Goal: Task Accomplishment & Management: Manage account settings

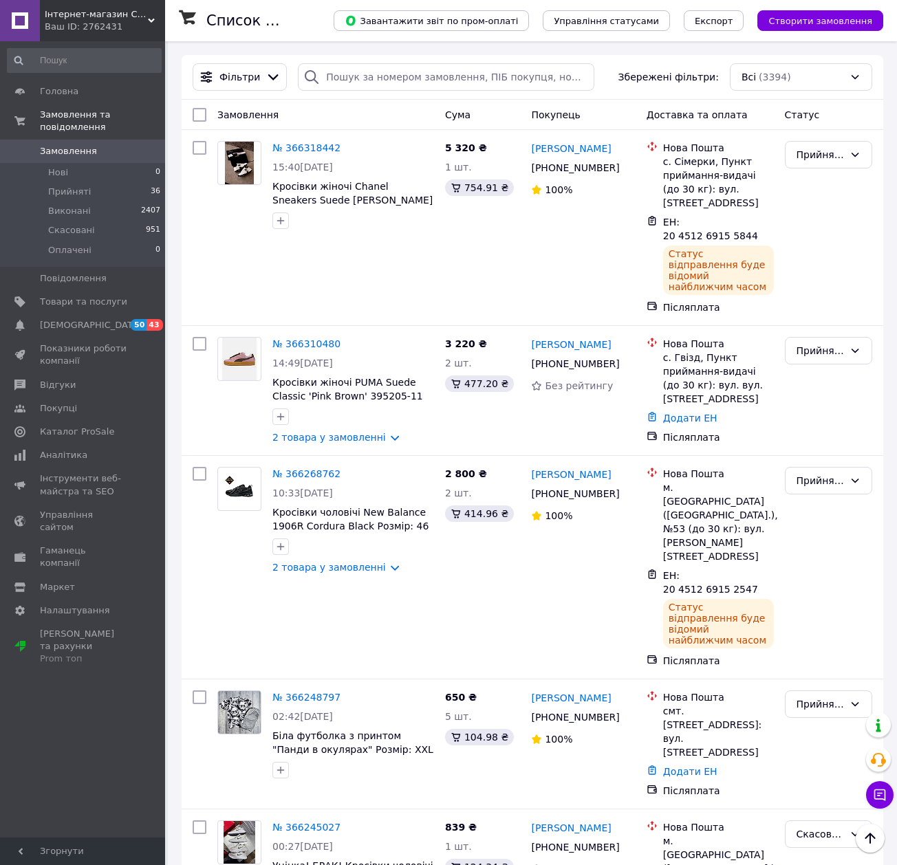
scroll to position [825, 0]
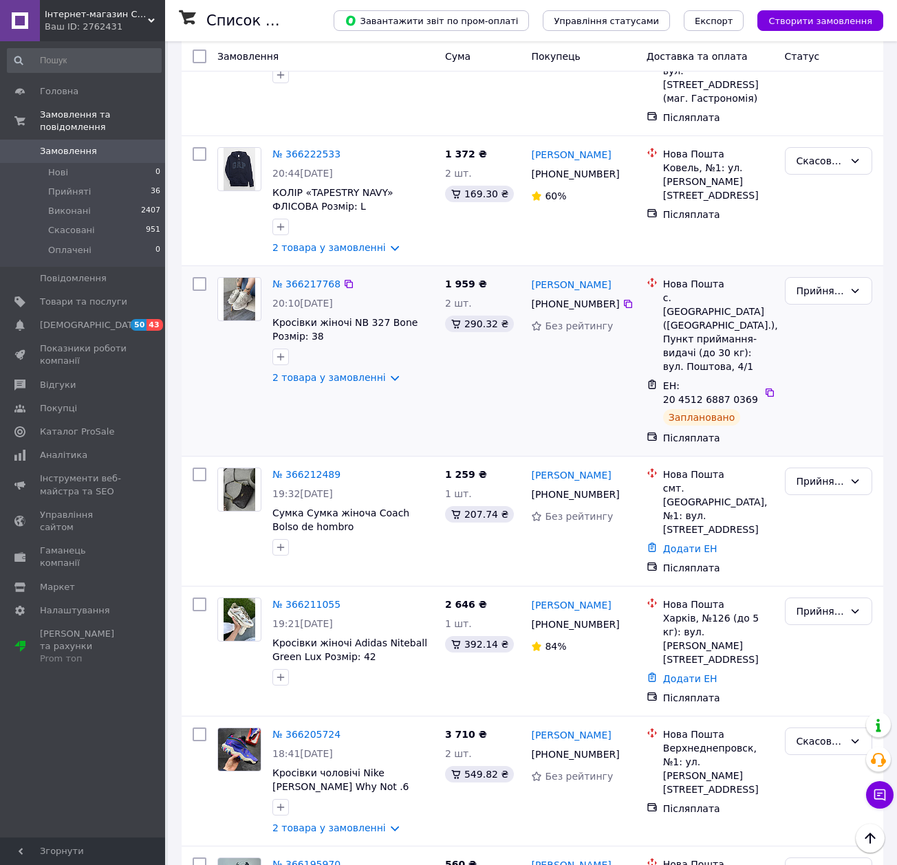
click at [381, 317] on div "№ 366217768 20:10[DATE] Кросівки жіночі NB 327 Bone Розмір: 38 2 товара у замов…" at bounding box center [326, 361] width 228 height 179
click at [622, 489] on icon at bounding box center [627, 494] width 11 height 11
drag, startPoint x: 397, startPoint y: 419, endPoint x: 273, endPoint y: 407, distance: 124.4
click at [273, 506] on span "Сумка Сумка жіноча Coach Bolso de hombro [PERSON_NAME] шоколадний" at bounding box center [353, 520] width 162 height 28
copy span "Сумка Сумка жіноча Coach Bolso de hombro [PERSON_NAME] шоколадний"
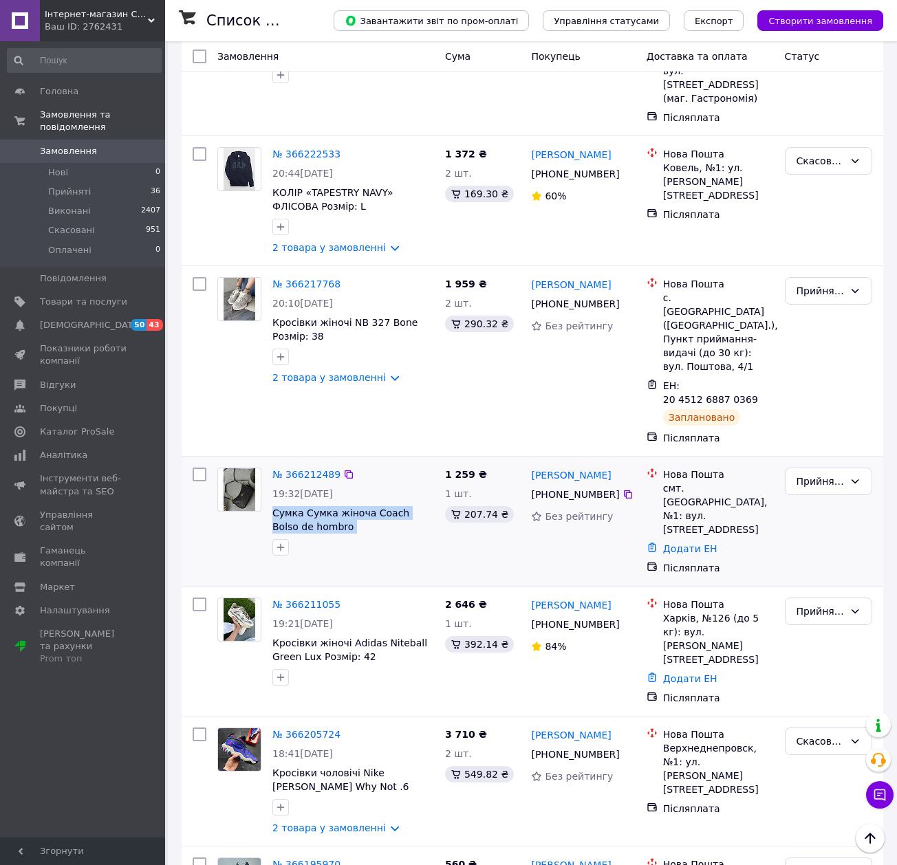
click at [400, 536] on div at bounding box center [353, 547] width 167 height 22
drag, startPoint x: 403, startPoint y: 419, endPoint x: 275, endPoint y: 406, distance: 128.6
click at [275, 506] on span "Сумка Сумка жіноча Coach Bolso de hombro [PERSON_NAME] шоколадний" at bounding box center [353, 520] width 162 height 28
copy span "Сумка Сумка жіноча Coach Bolso de hombro [PERSON_NAME] шоколадний"
click at [367, 536] on div at bounding box center [353, 547] width 167 height 22
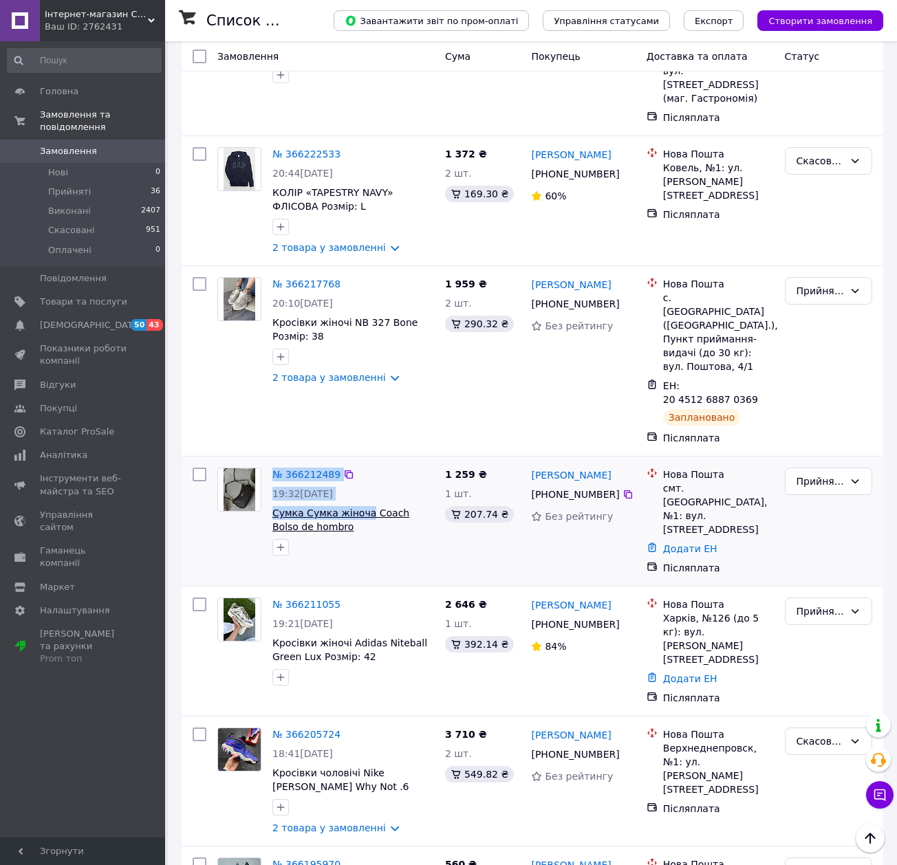
drag, startPoint x: 265, startPoint y: 406, endPoint x: 361, endPoint y: 405, distance: 96.3
click at [361, 462] on div "№ 366212489 19:32[DATE] Сумка Сумка жіноча Coach Bolso de hombro [PERSON_NAME] …" at bounding box center [326, 511] width 228 height 99
copy div "№ 366212489 19:32[DATE] Сумка Сумка жіноча"
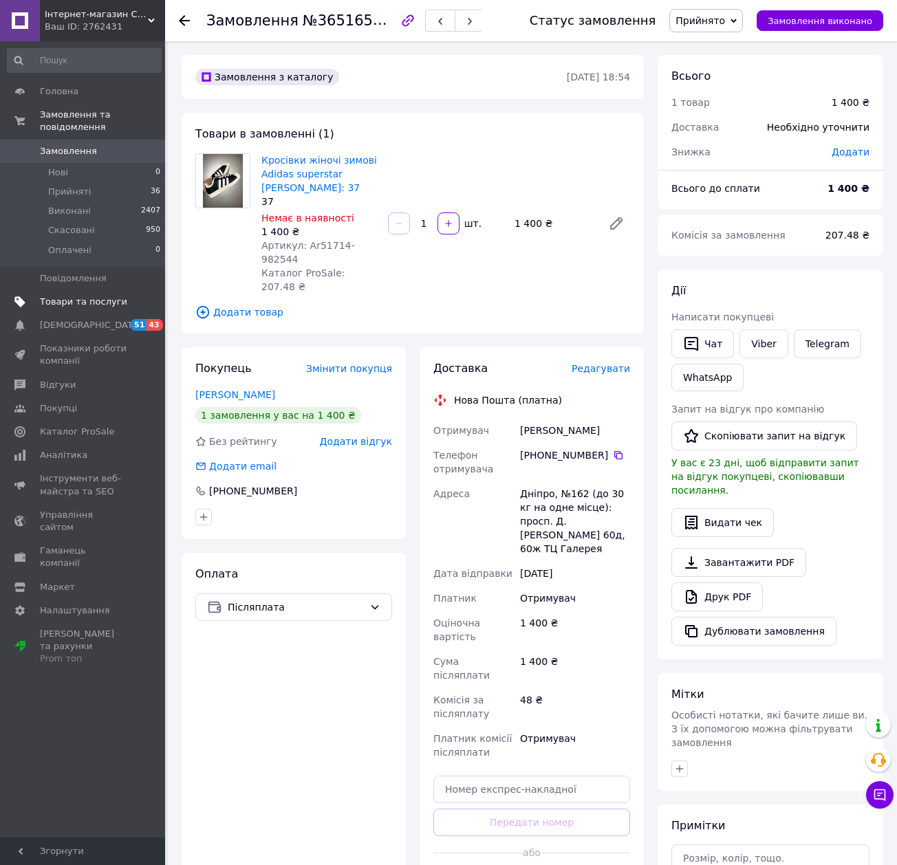
click at [100, 296] on span "Товари та послуги" at bounding box center [83, 302] width 87 height 12
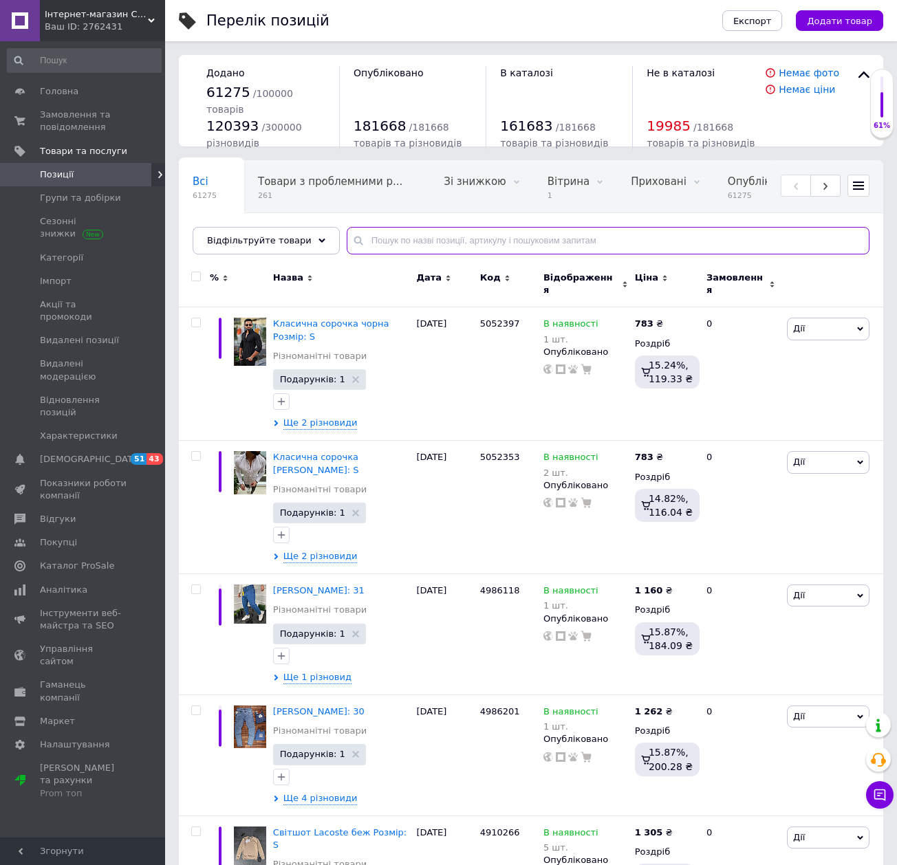
click at [520, 245] on input "text" at bounding box center [608, 241] width 523 height 28
paste input "№ 366212489 19:32[DATE] Сумка Сумка жіноча"
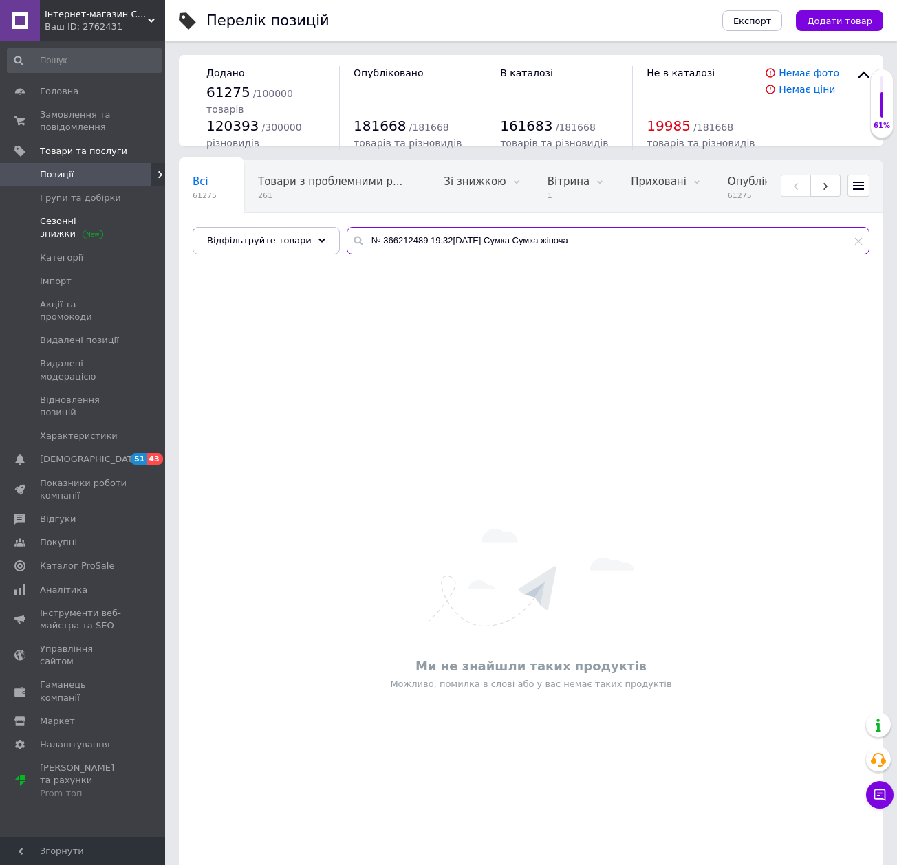
drag, startPoint x: 490, startPoint y: 237, endPoint x: 146, endPoint y: 237, distance: 343.1
click at [146, 237] on div "Інтернет-магазин CARAVEL Ваш ID: 2762431 Сайт Інтернет-магазин CARAVEL Кабінет …" at bounding box center [448, 486] width 897 height 972
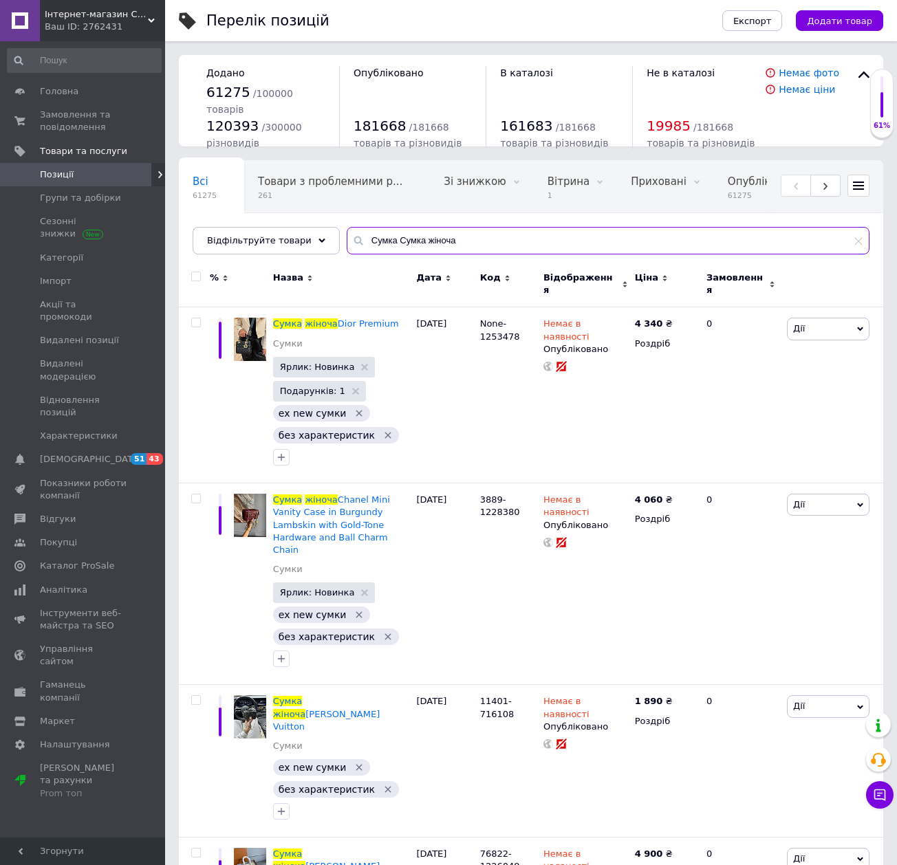
click at [526, 241] on input "Сумка Сумка жіноча" at bounding box center [608, 241] width 523 height 28
click at [433, 240] on input "Сумка Сумка жіноча" at bounding box center [608, 241] width 523 height 28
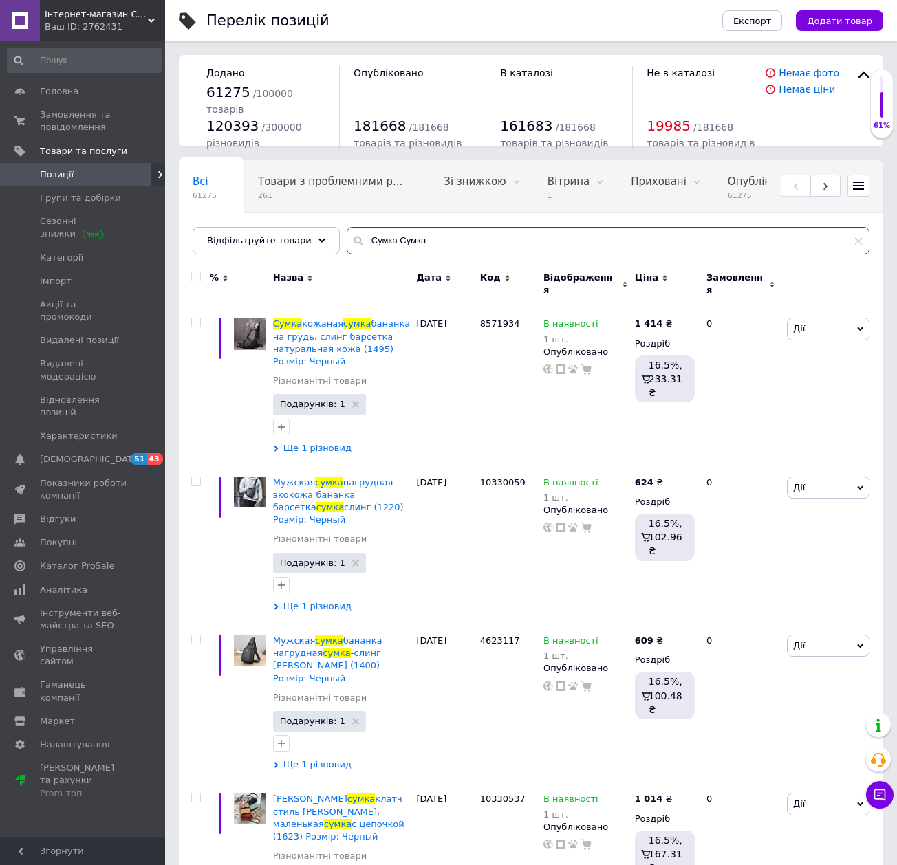
scroll to position [3565, 0]
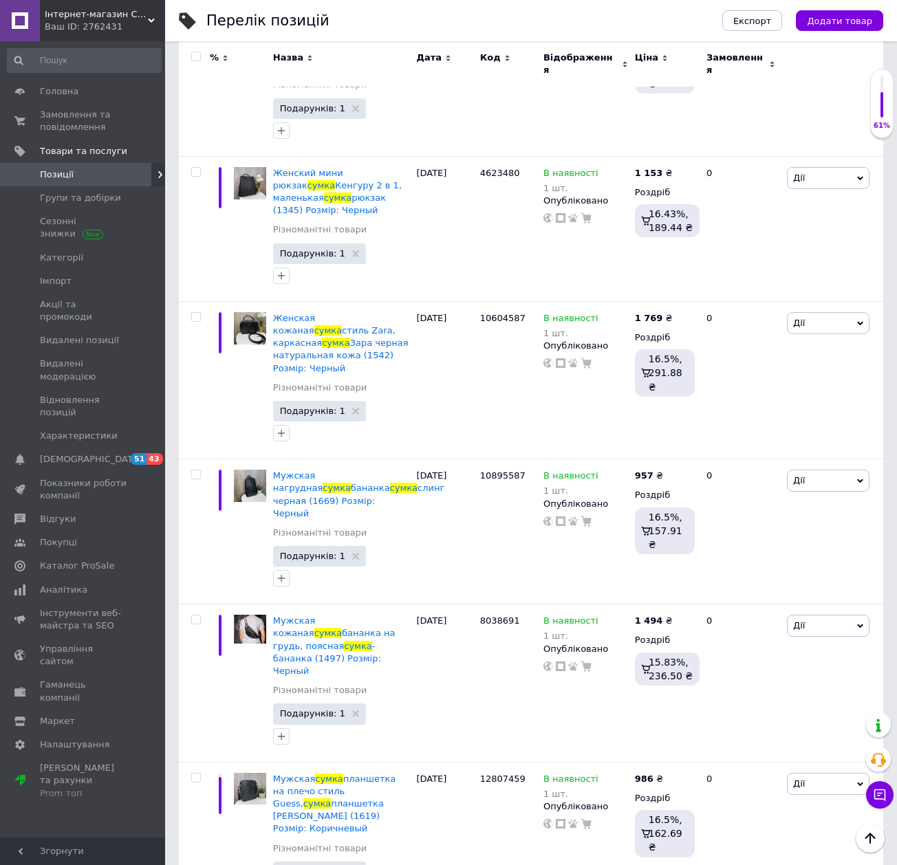
type input "Сумка Сумка"
click at [59, 179] on span "Позиції" at bounding box center [57, 174] width 34 height 12
drag, startPoint x: 44, startPoint y: 113, endPoint x: 888, endPoint y: 113, distance: 844.4
click at [44, 113] on span "Замовлення та повідомлення" at bounding box center [83, 121] width 87 height 25
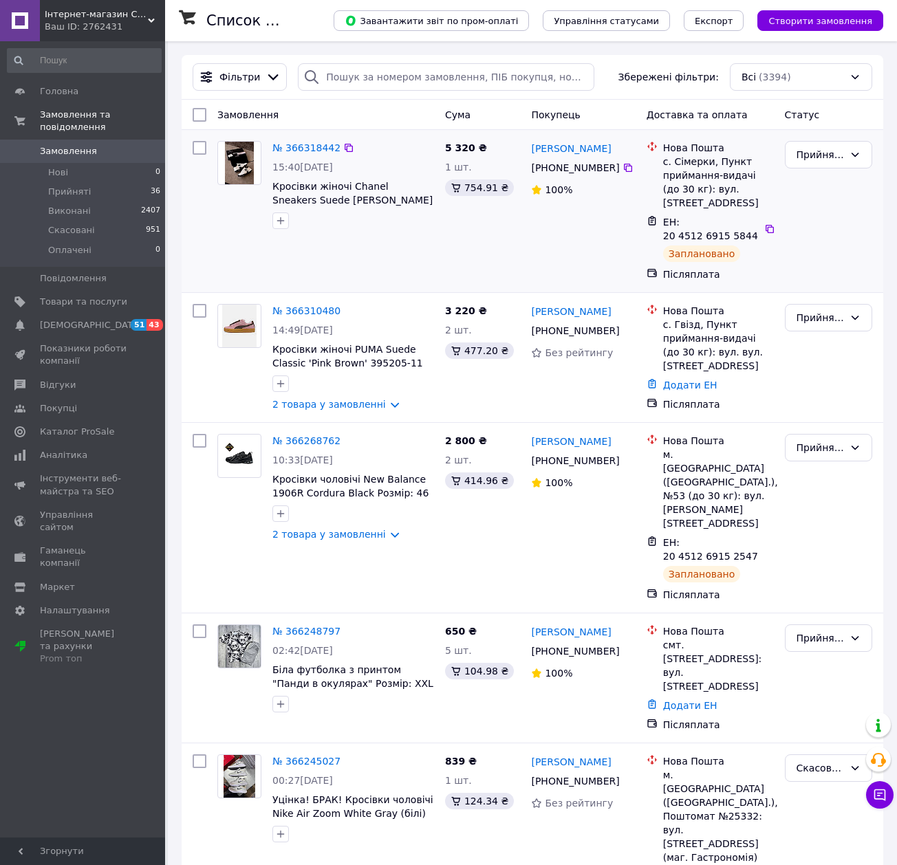
click at [362, 245] on div "№ 366318442 15:40, 12.10.2025 Кросівки жіночі Chanel Sneakers Suede Calfskin & …" at bounding box center [326, 210] width 228 height 151
click at [393, 556] on div "№ 366268762 10:33, 12.10.2025 Кросівки чоловічі New Balance 1906R Cordura Black…" at bounding box center [326, 517] width 228 height 179
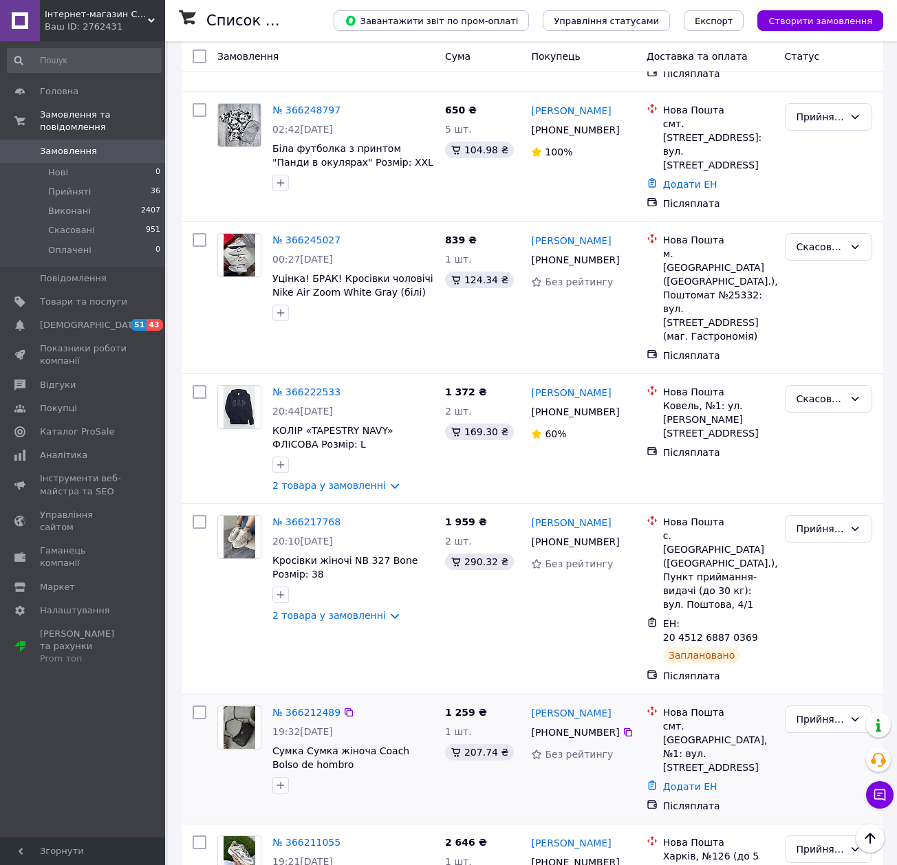
scroll to position [550, 0]
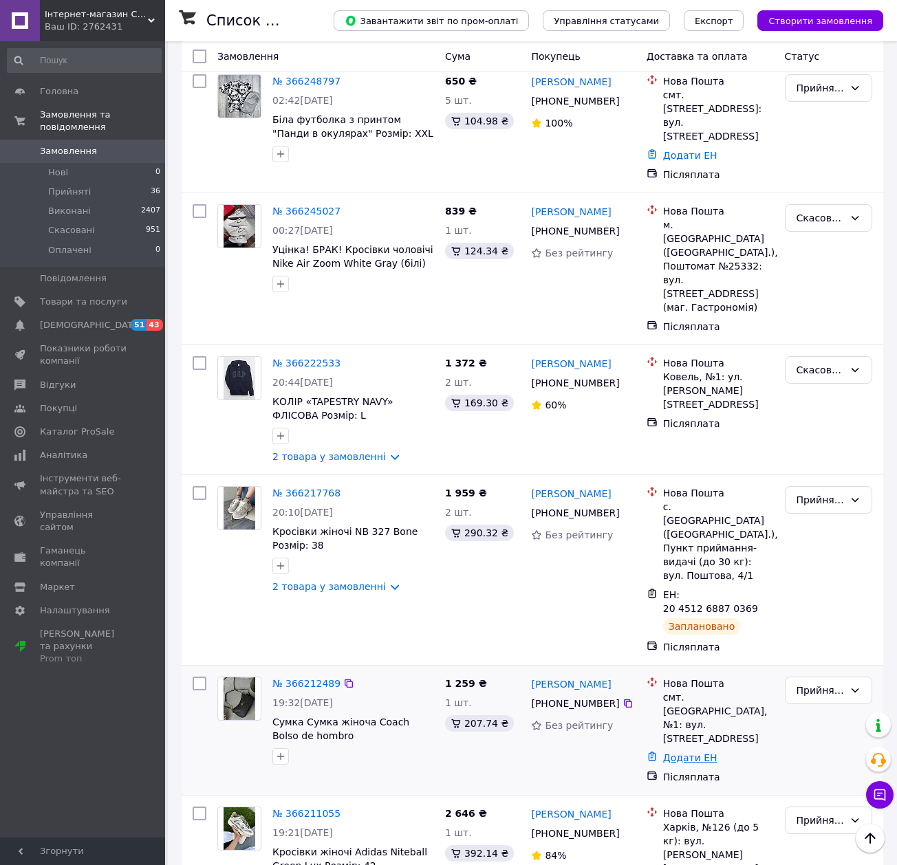
click at [683, 752] on link "Додати ЕН" at bounding box center [690, 757] width 54 height 11
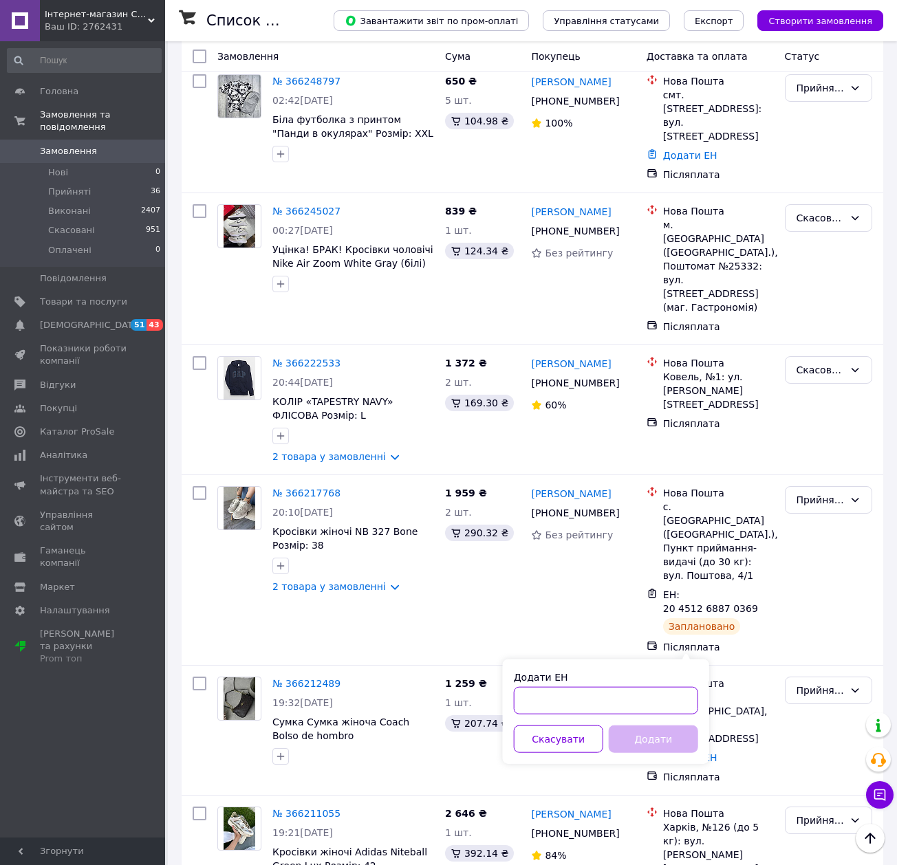
click at [650, 693] on input "Додати ЕН" at bounding box center [606, 701] width 184 height 28
paste input "20451269182343"
type input "20451269182343"
click at [659, 740] on button "Додати" at bounding box center [653, 739] width 89 height 28
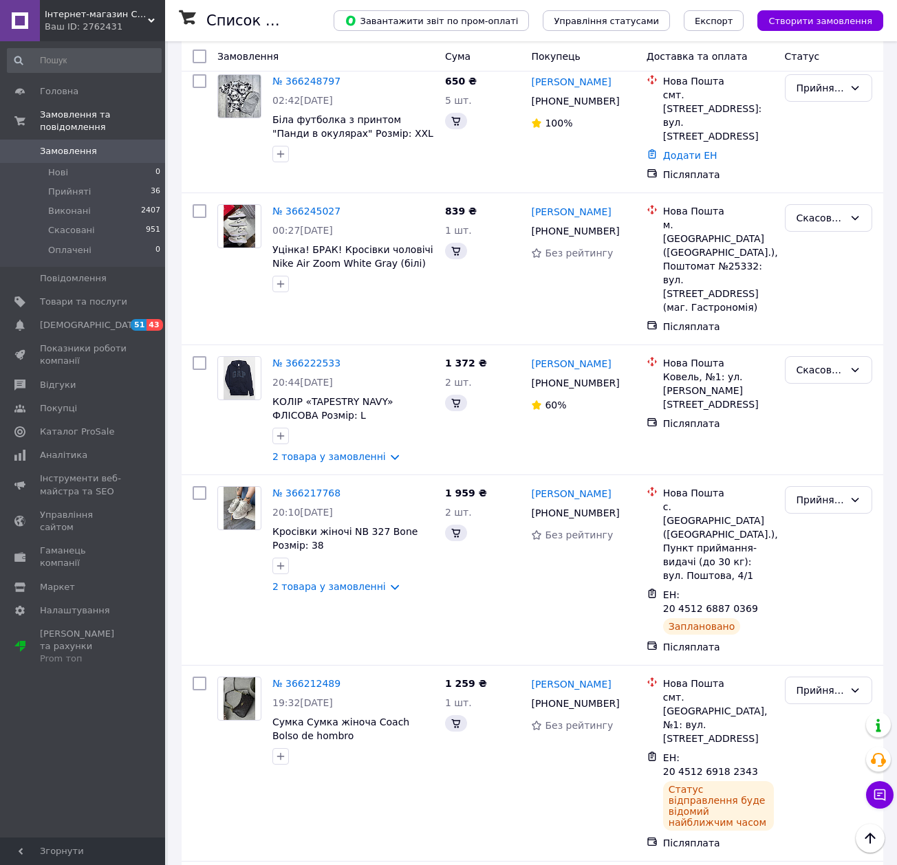
click at [113, 145] on span "Замовлення" at bounding box center [83, 151] width 87 height 12
